Goal: Communication & Community: Share content

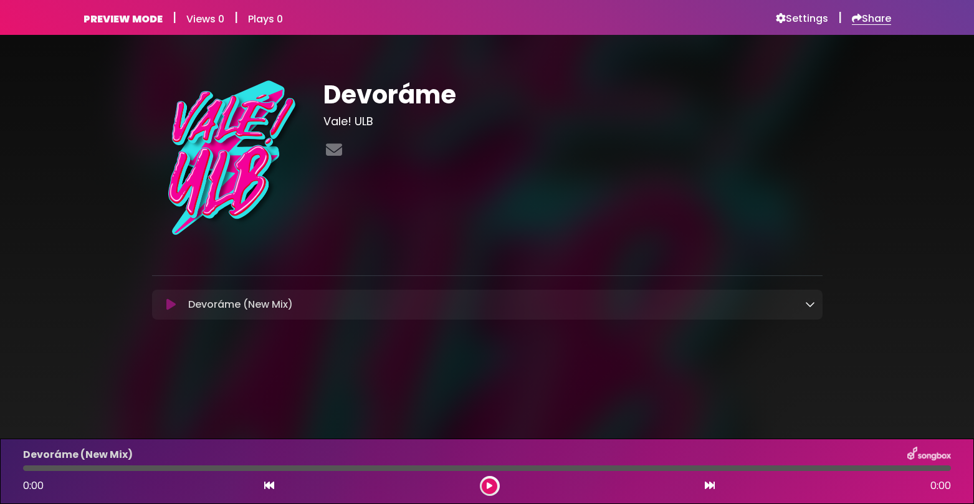
click at [856, 23] on h6 "Share" at bounding box center [871, 18] width 39 height 12
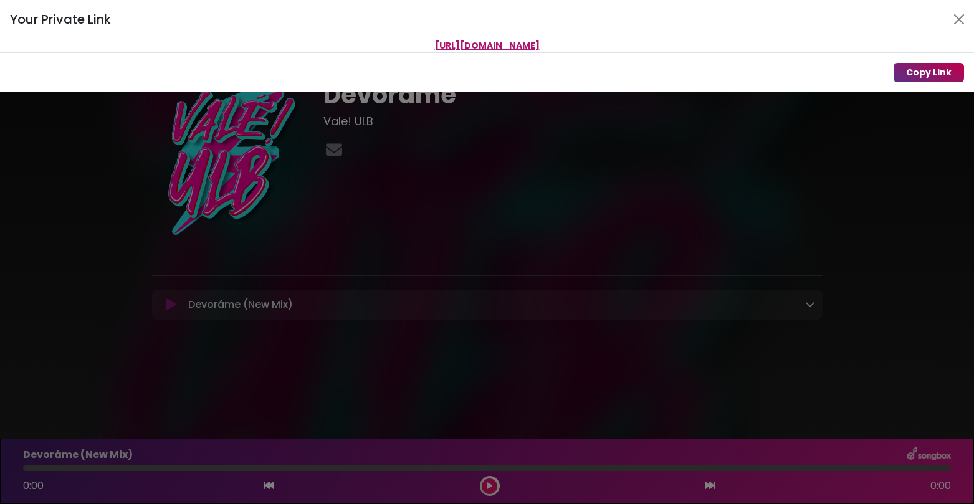
click at [915, 70] on button "Copy Link" at bounding box center [929, 72] width 70 height 19
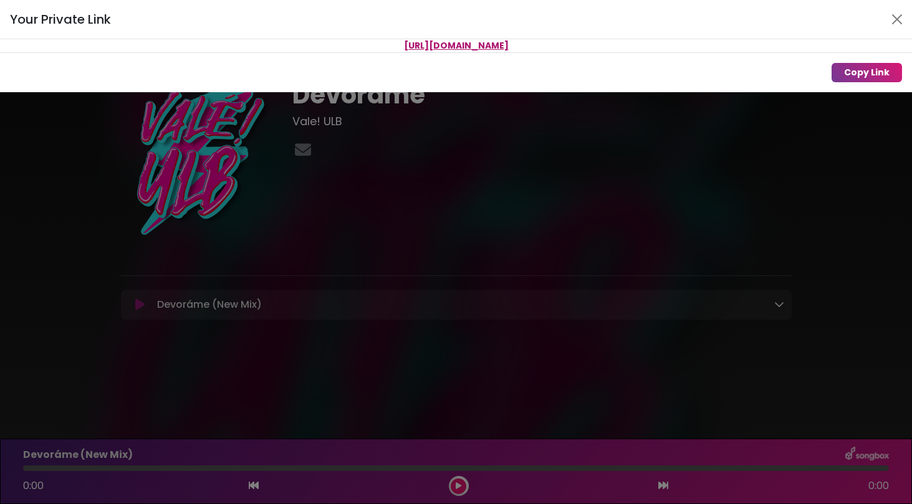
click at [740, 210] on div "Your Private Link https://songbox.com/s/621ff85a-7c74-4f21-b569-f2e6b49e17a4 Co…" at bounding box center [456, 252] width 912 height 504
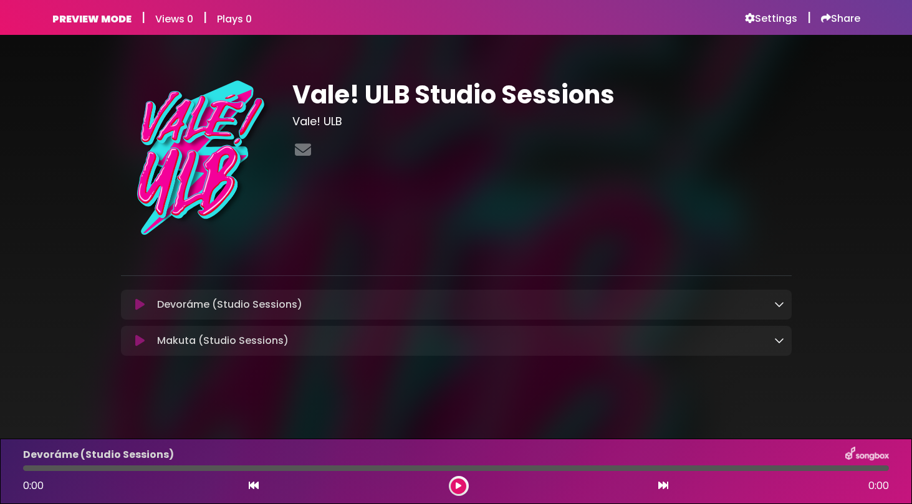
click at [139, 310] on icon at bounding box center [139, 304] width 9 height 12
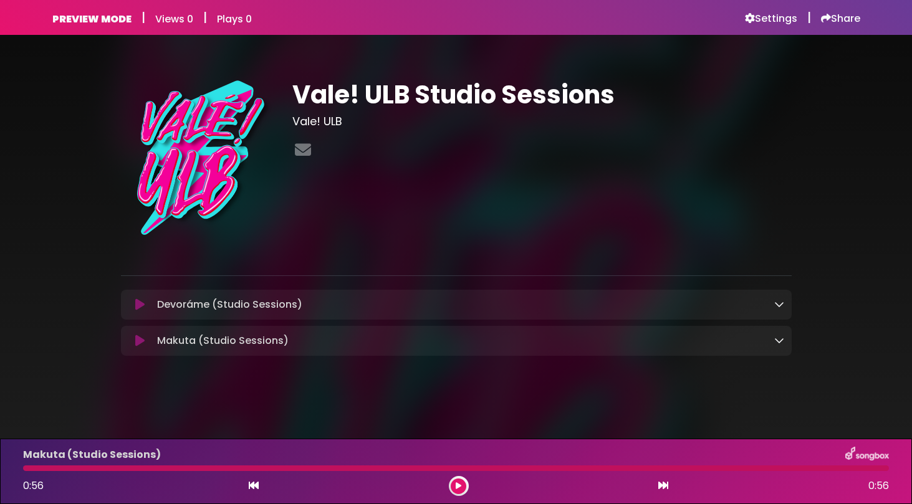
click at [776, 305] on icon at bounding box center [779, 304] width 10 height 10
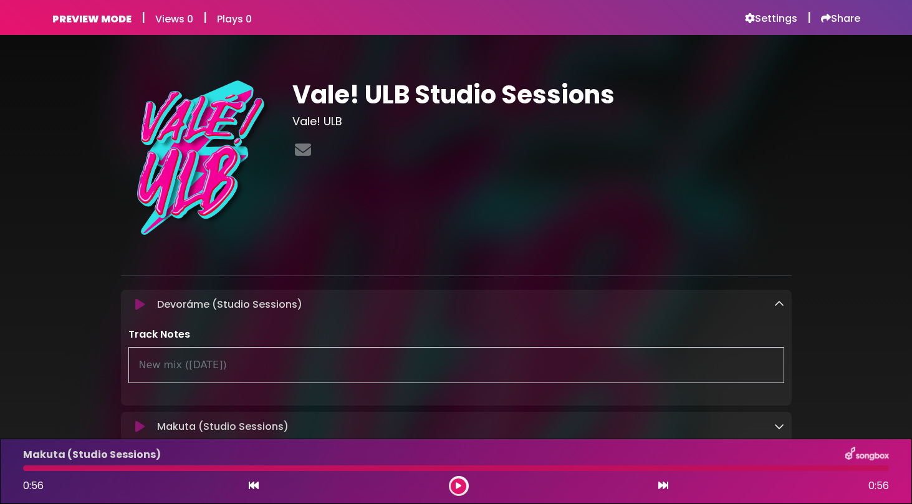
click at [776, 305] on icon at bounding box center [779, 304] width 10 height 10
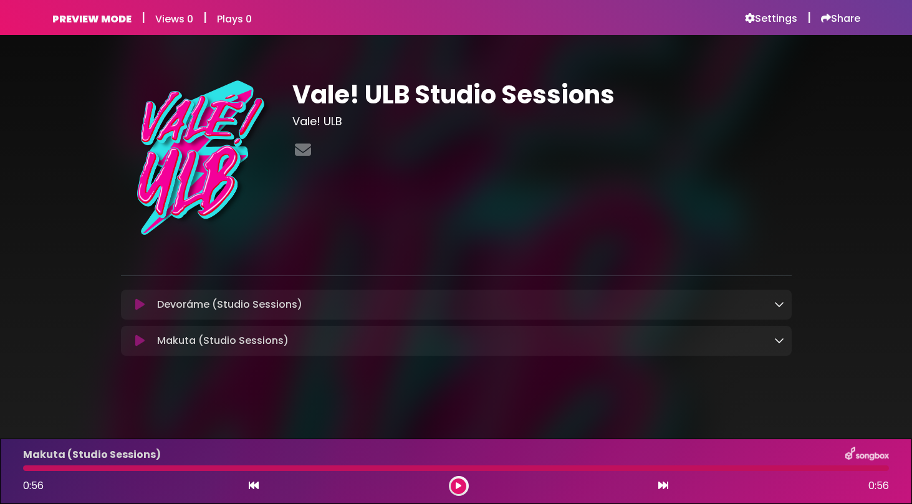
click at [776, 305] on icon at bounding box center [779, 304] width 10 height 10
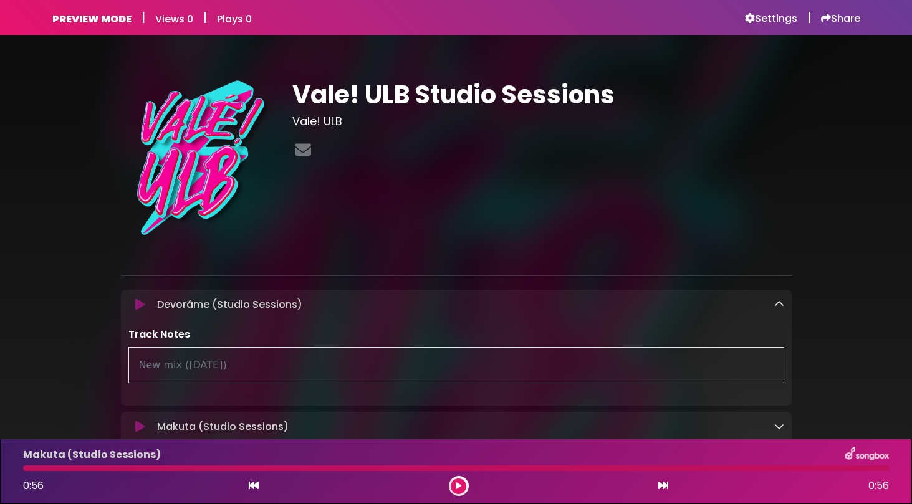
click at [776, 305] on icon at bounding box center [779, 304] width 10 height 10
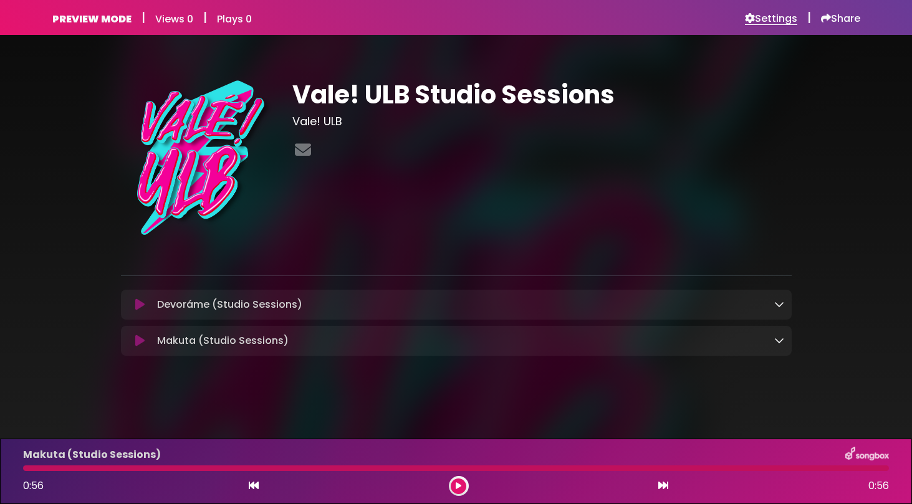
click at [752, 16] on h6 "Settings" at bounding box center [771, 18] width 52 height 12
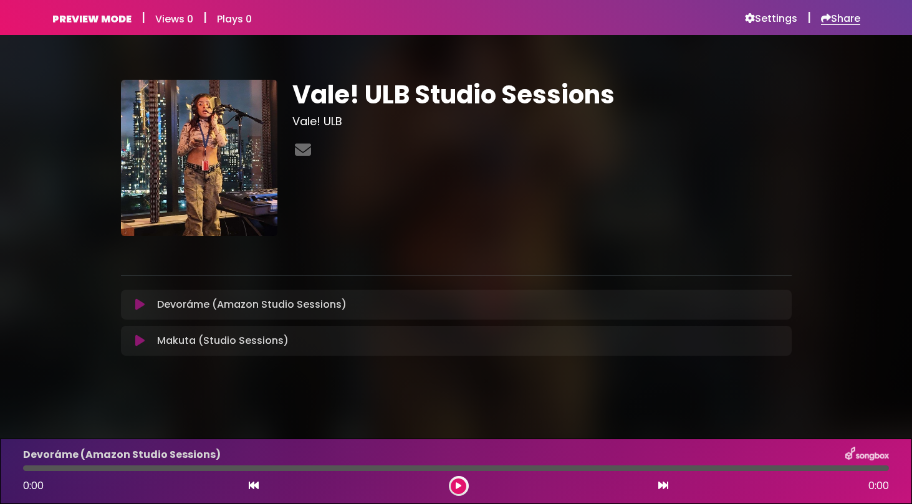
click at [832, 25] on h6 "Share" at bounding box center [840, 18] width 39 height 12
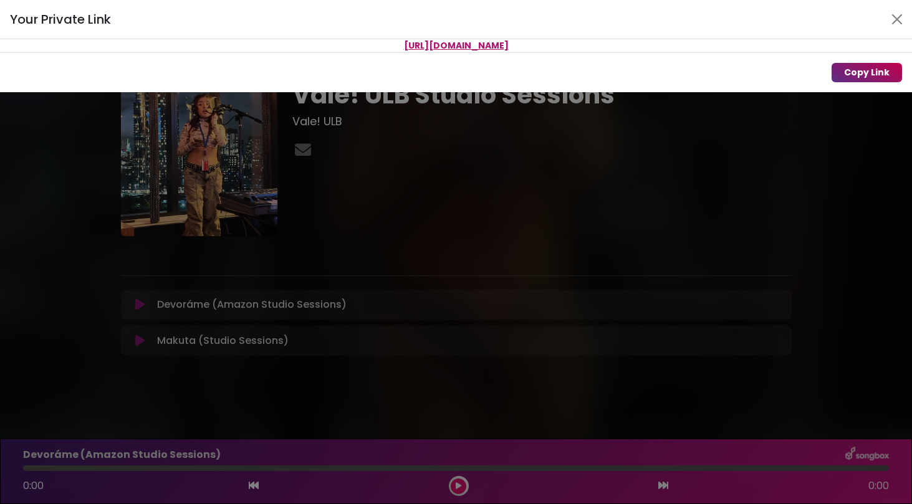
click at [847, 70] on button "Copy Link" at bounding box center [866, 72] width 70 height 19
click at [868, 79] on button "Copy Link" at bounding box center [866, 72] width 70 height 19
click at [865, 85] on div "Copy Link" at bounding box center [456, 72] width 912 height 40
click at [865, 77] on button "Copy Link" at bounding box center [866, 72] width 70 height 19
